Goal: Information Seeking & Learning: Learn about a topic

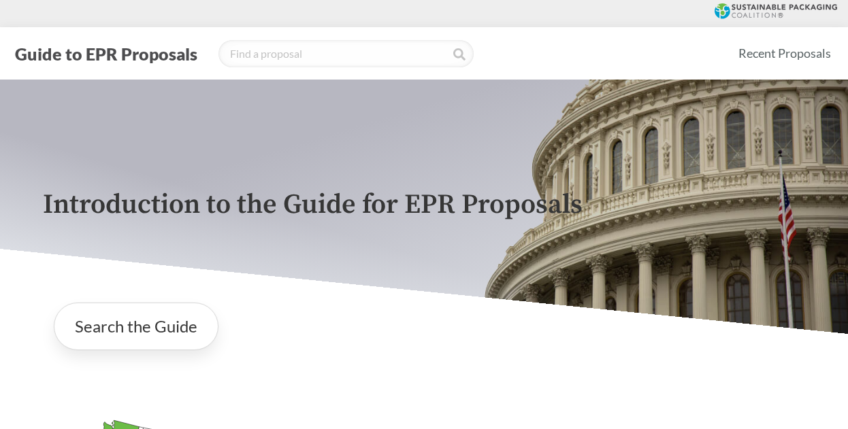
scroll to position [2205, 0]
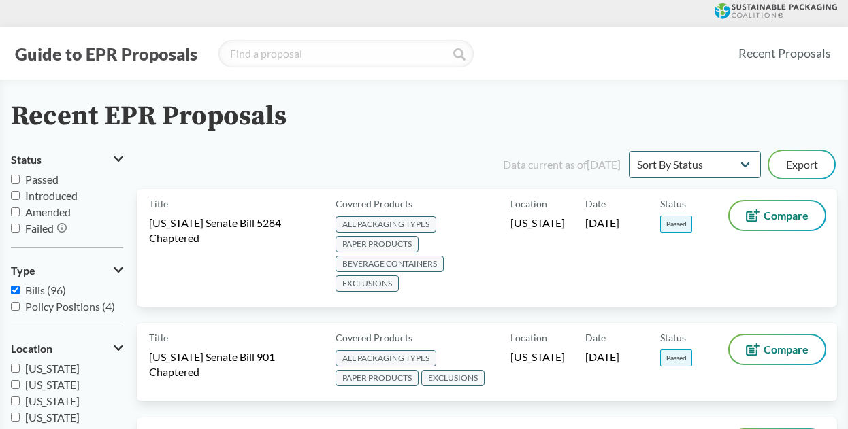
select select "Sort By Status"
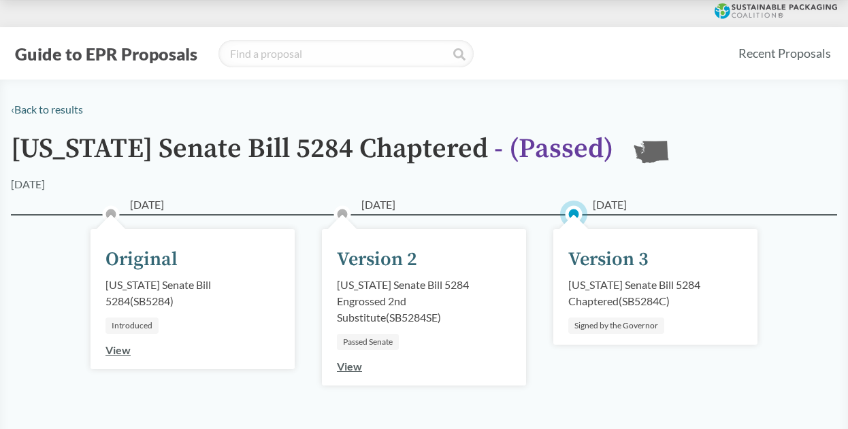
scroll to position [141, 0]
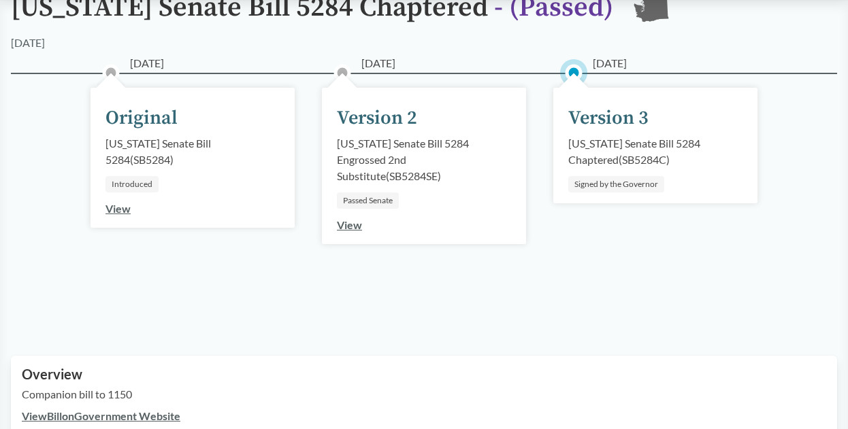
click at [67, 306] on div "01/15/2025 Original Washington Senate Bill 5284 ( SB5284 ) Introduced View 03/0…" at bounding box center [424, 198] width 826 height 250
